Goal: Navigation & Orientation: Find specific page/section

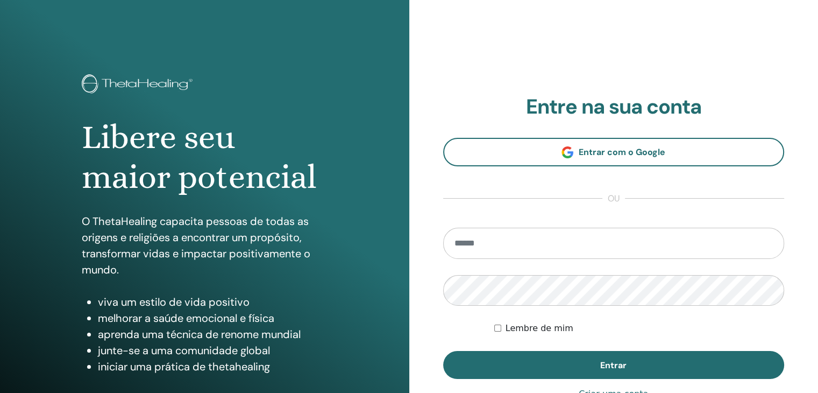
click at [486, 241] on input "email" at bounding box center [614, 243] width 342 height 31
type input "**********"
click at [443, 351] on button "Entrar" at bounding box center [614, 365] width 342 height 28
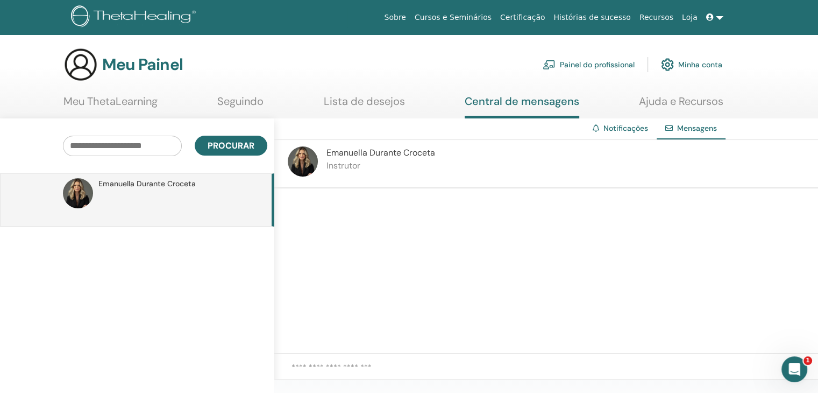
click at [343, 168] on font "Instrutor" at bounding box center [344, 165] width 34 height 11
click at [379, 101] on font "Lista de desejos" at bounding box center [364, 101] width 81 height 14
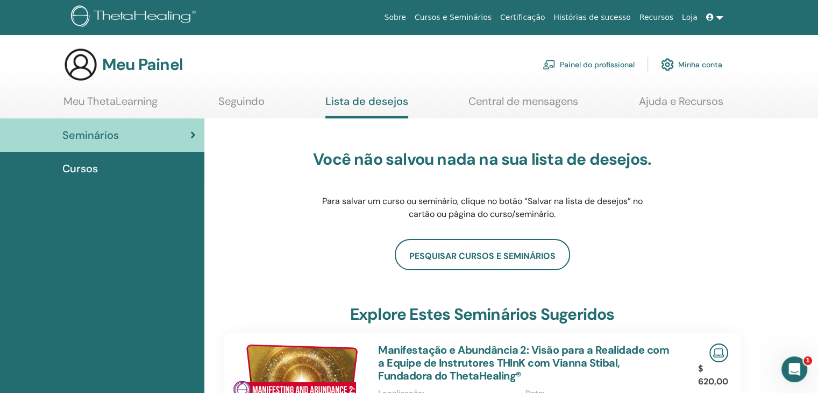
click at [483, 18] on font "Cursos e Seminários" at bounding box center [453, 17] width 77 height 9
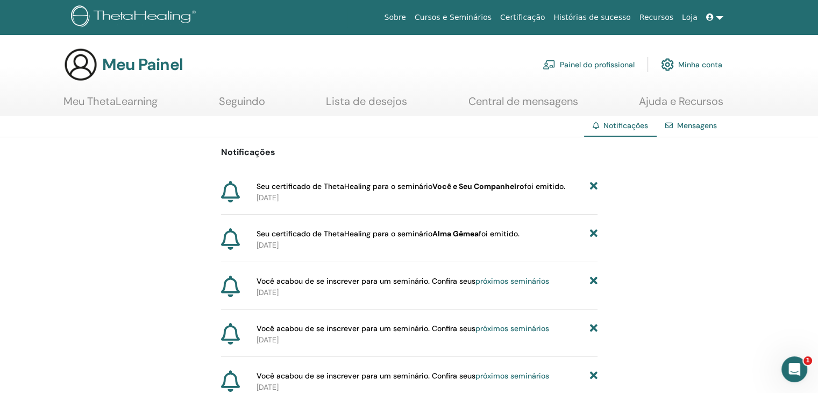
click at [699, 62] on font "Minha conta" at bounding box center [700, 65] width 44 height 10
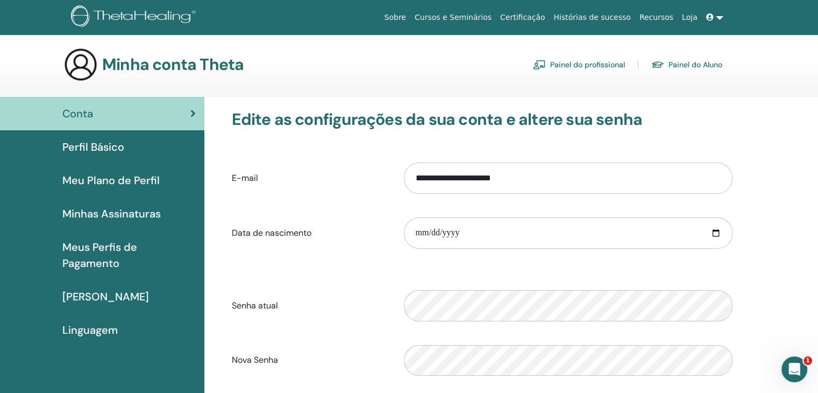
click at [83, 291] on font "[PERSON_NAME]" at bounding box center [105, 296] width 87 height 14
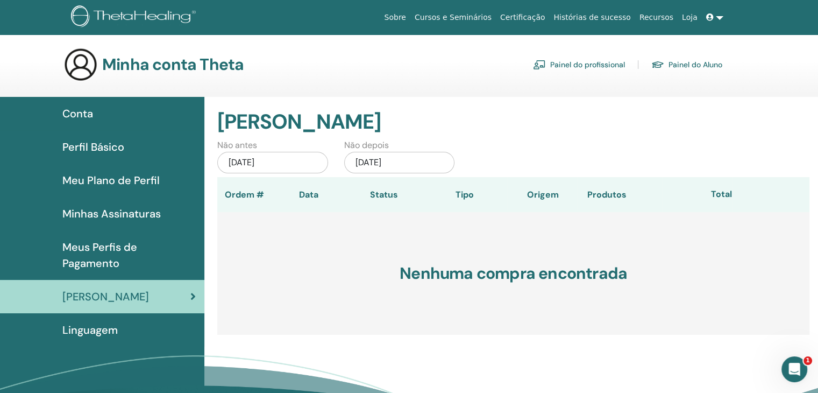
click at [84, 115] on font "Conta" at bounding box center [77, 114] width 31 height 14
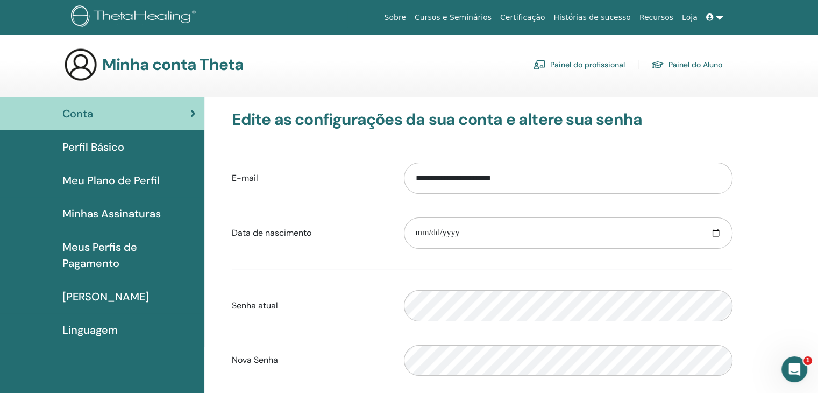
click at [695, 61] on font "Painel do Aluno" at bounding box center [696, 65] width 54 height 10
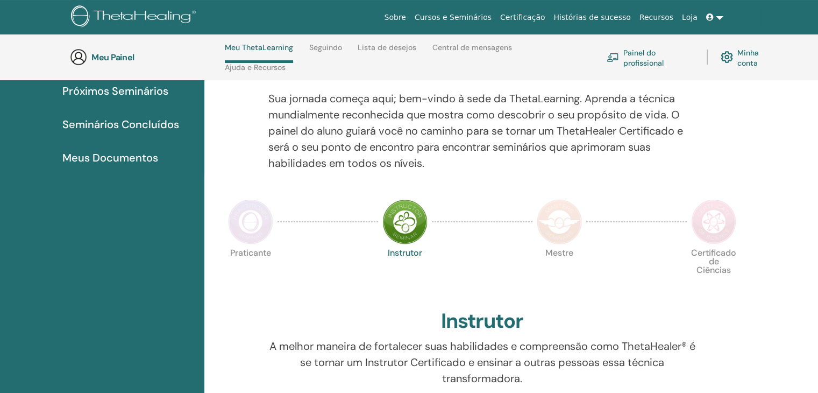
scroll to position [153, 0]
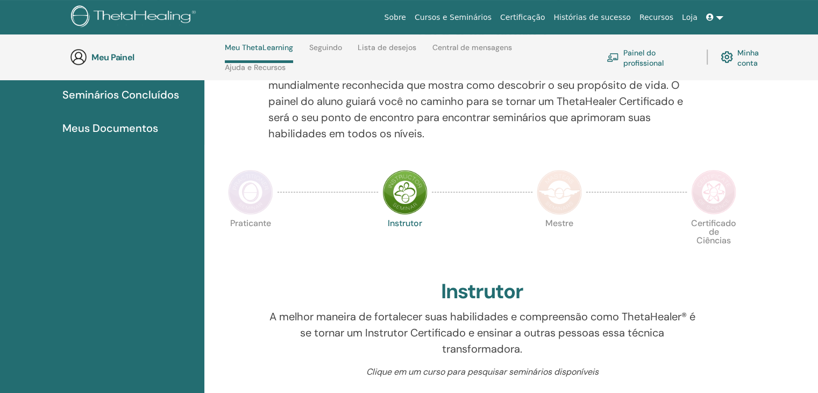
click at [259, 190] on img at bounding box center [250, 191] width 45 height 45
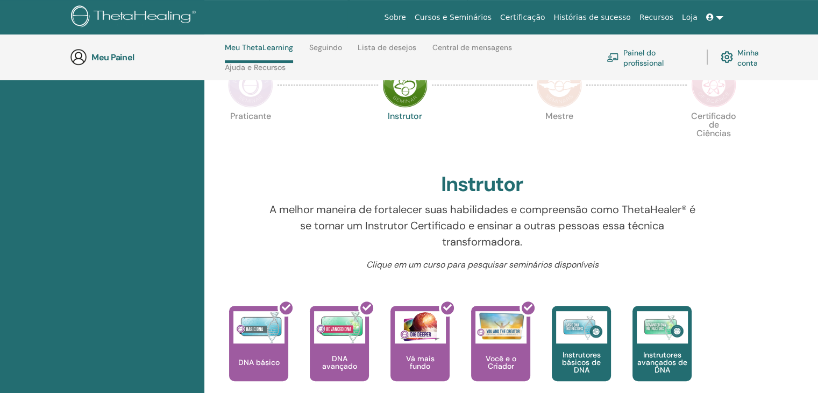
scroll to position [260, 0]
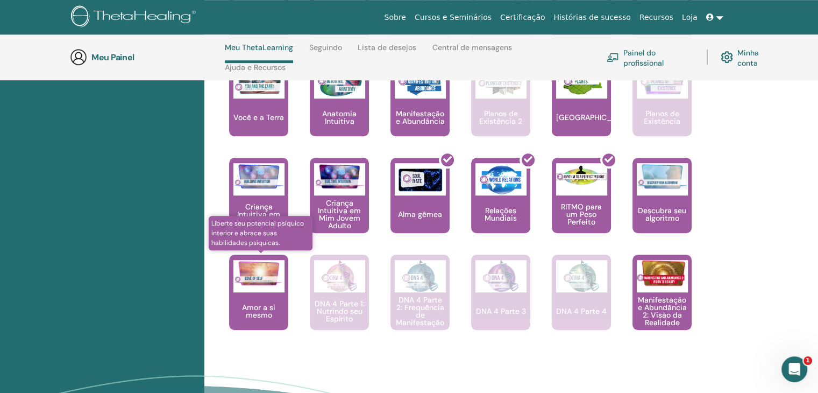
scroll to position [798, 0]
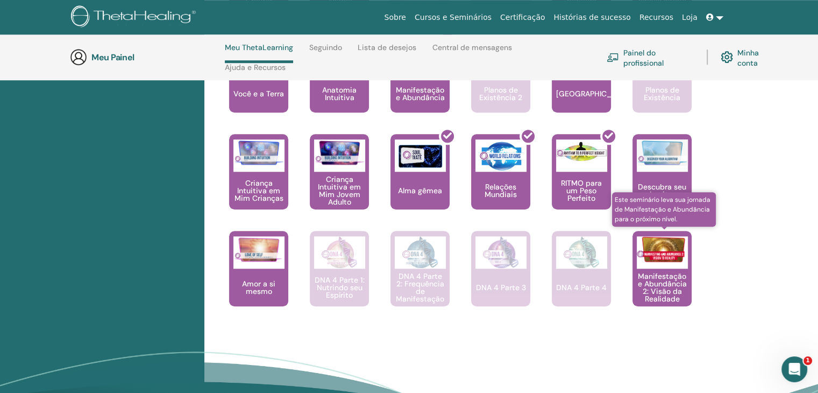
click at [671, 260] on img at bounding box center [662, 249] width 51 height 26
